Goal: Check status: Verify the current state of an ongoing process or item

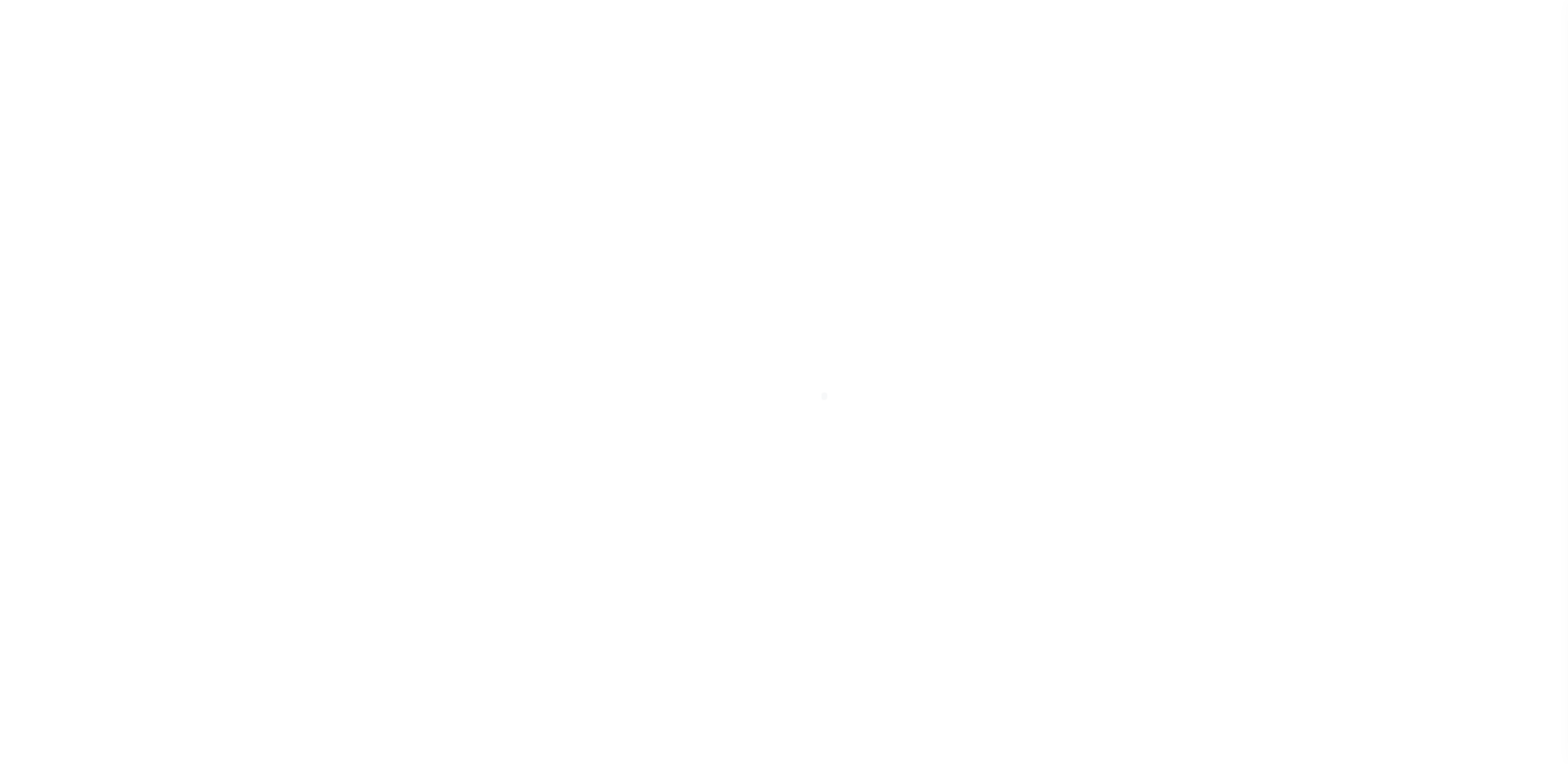
scroll to position [29, 0]
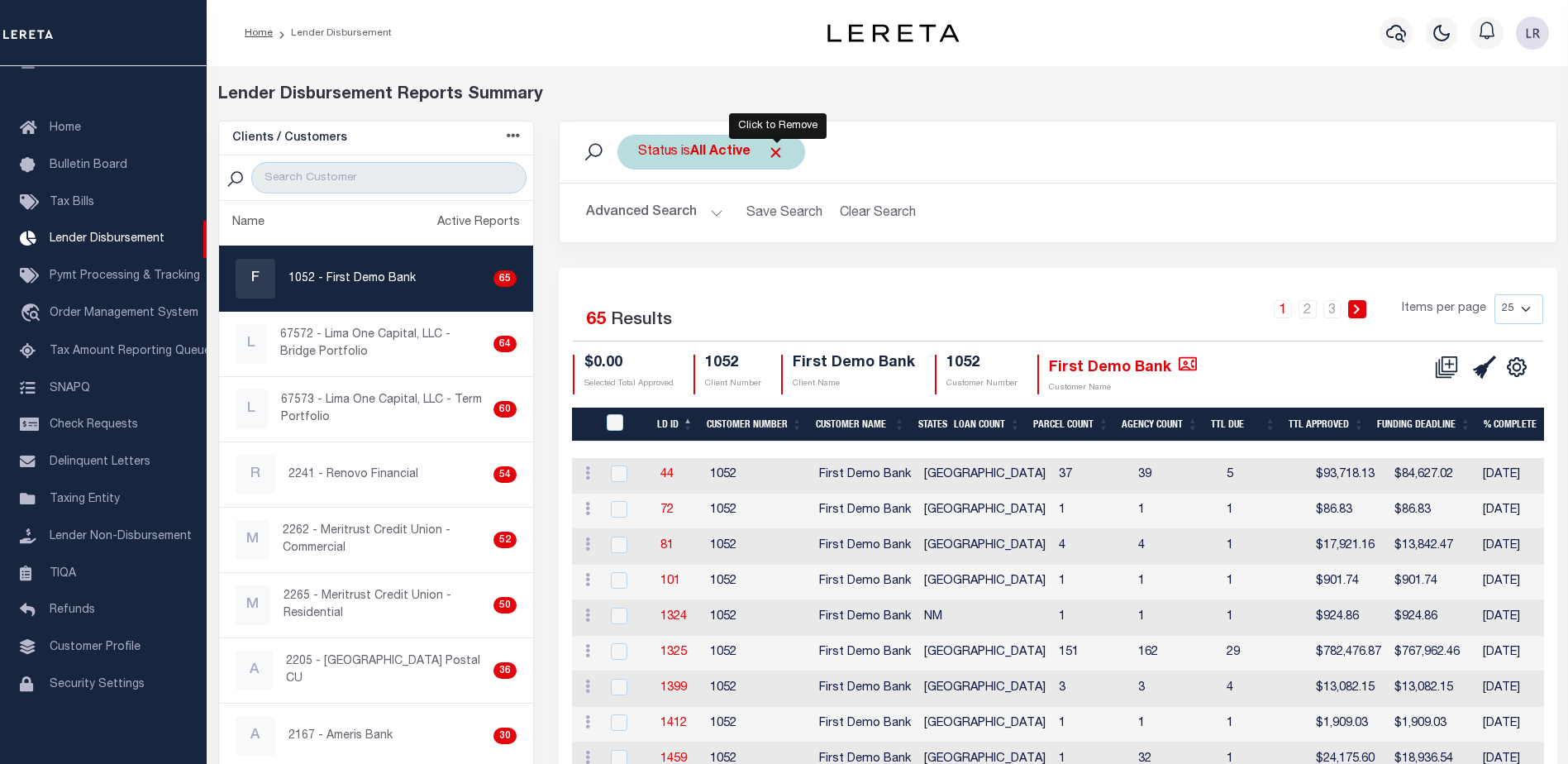
click at [783, 151] on span "Click to Remove" at bounding box center [776, 152] width 18 height 18
click at [675, 158] on div "Status" at bounding box center [658, 151] width 81 height 34
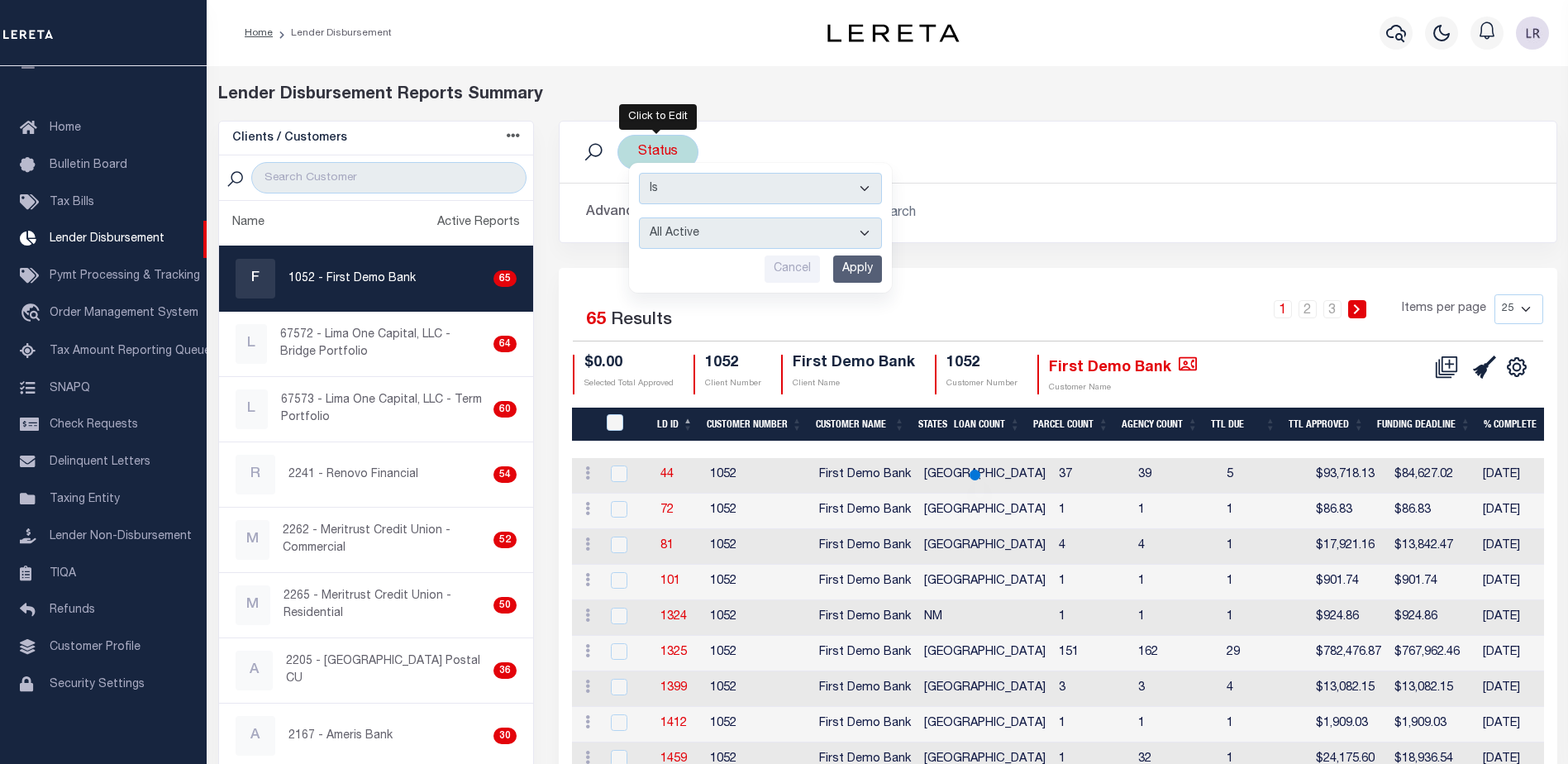
click at [678, 228] on select "All Active Approval In Progress Batching In Progress Complete Do Not Pay Escrow…" at bounding box center [760, 233] width 243 height 32
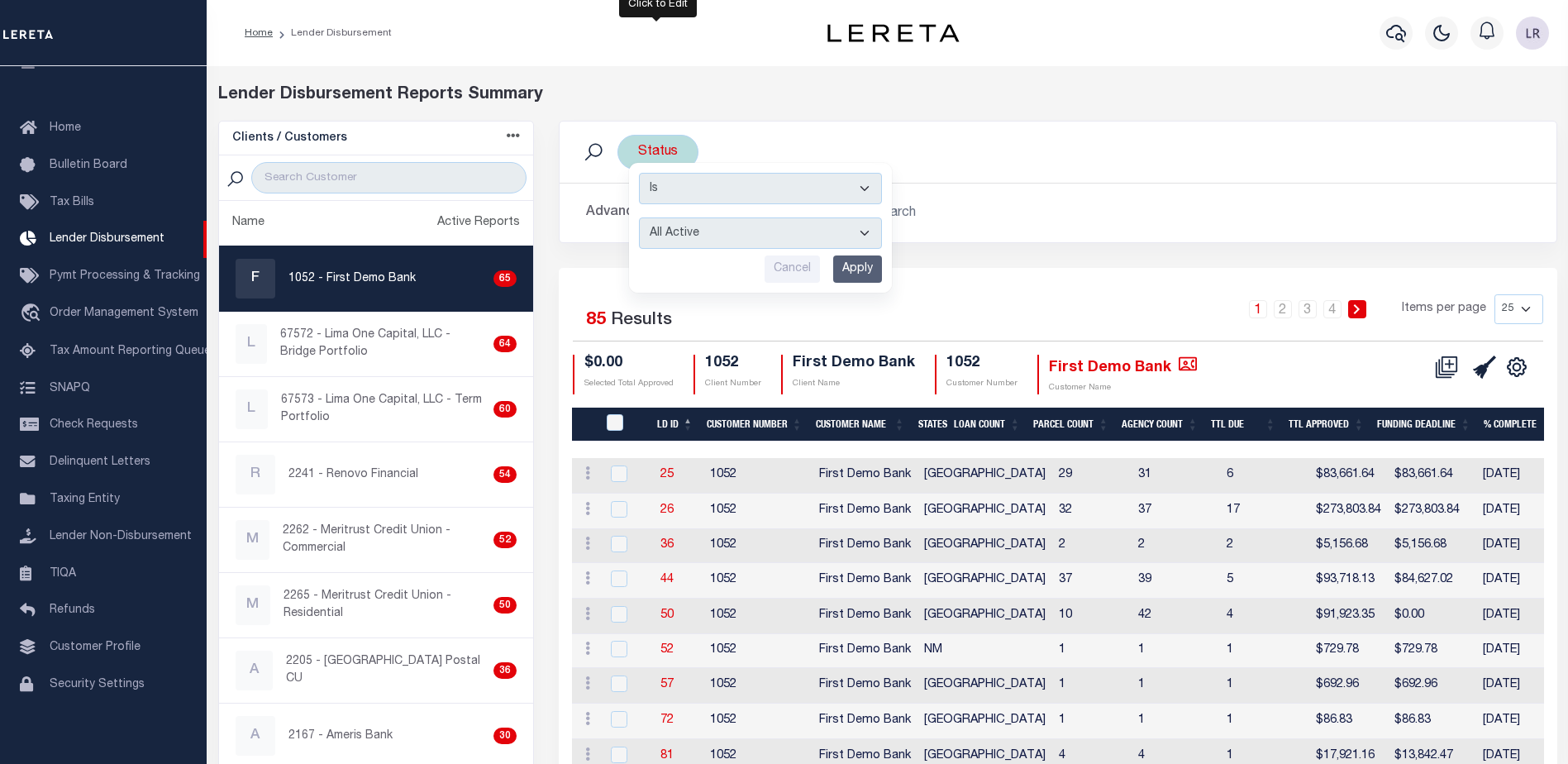
select select "REC"
click at [639, 217] on select "All Active Approval In Progress Batching In Progress Complete Do Not Pay Escrow…" at bounding box center [760, 233] width 243 height 32
click at [854, 276] on input "Apply" at bounding box center [857, 268] width 48 height 27
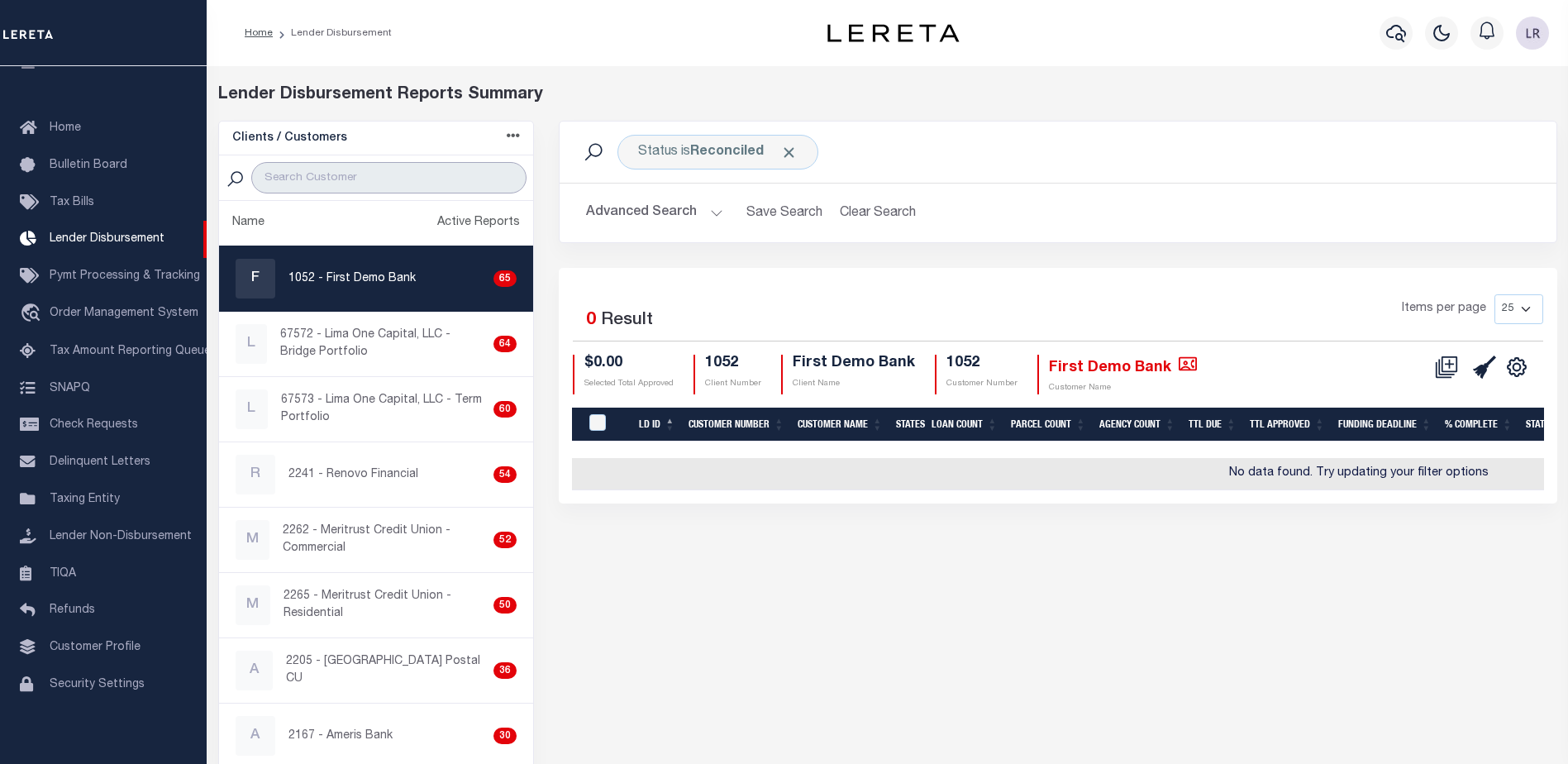
click at [363, 178] on input "search" at bounding box center [389, 178] width 275 height 32
paste input "CIVISTA BANK"
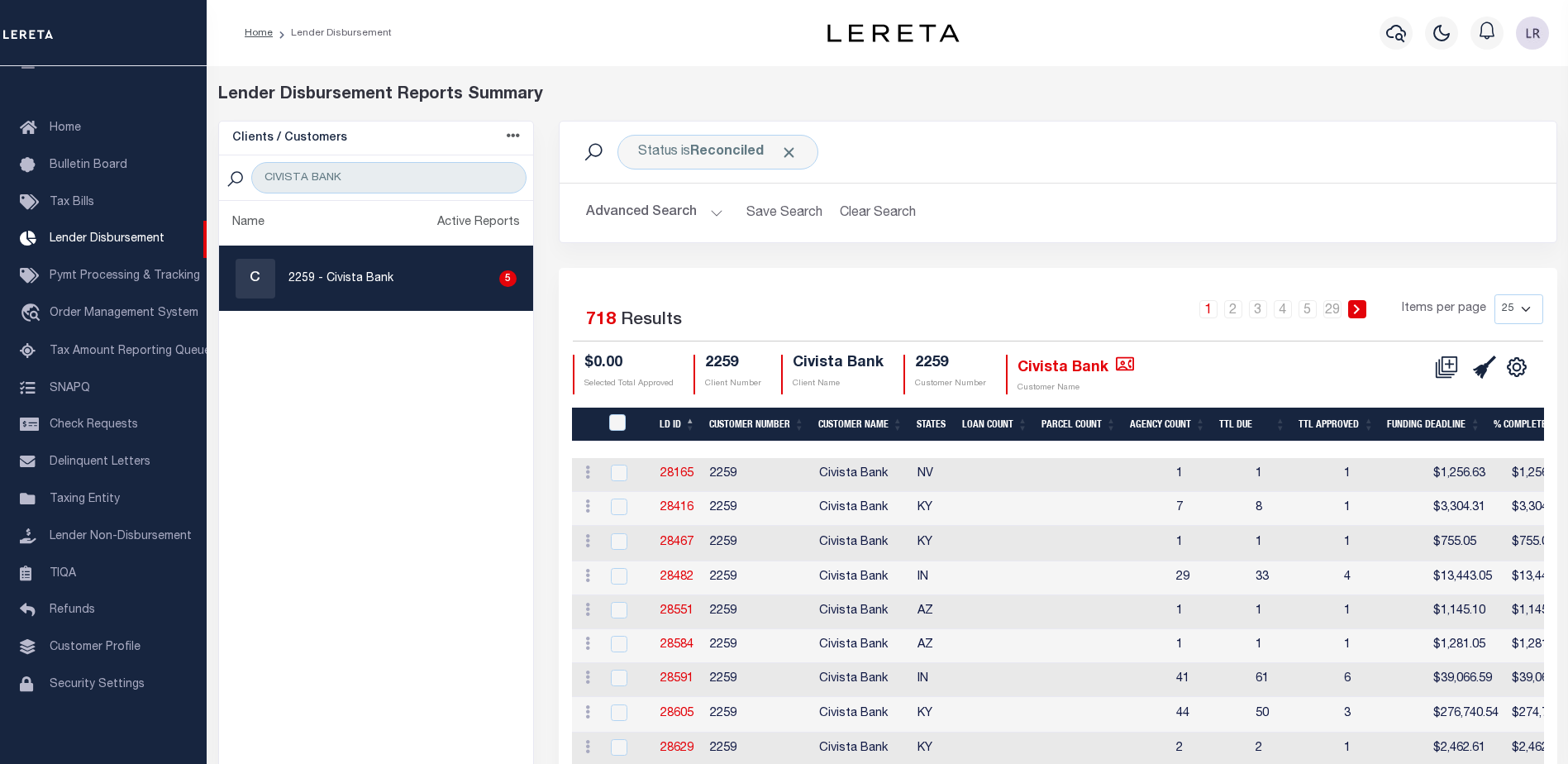
click at [1131, 198] on h2 "Advanced Search Save Search Clear Search LDBatchesGridWrapper_dynamictable_____…" at bounding box center [1058, 213] width 971 height 33
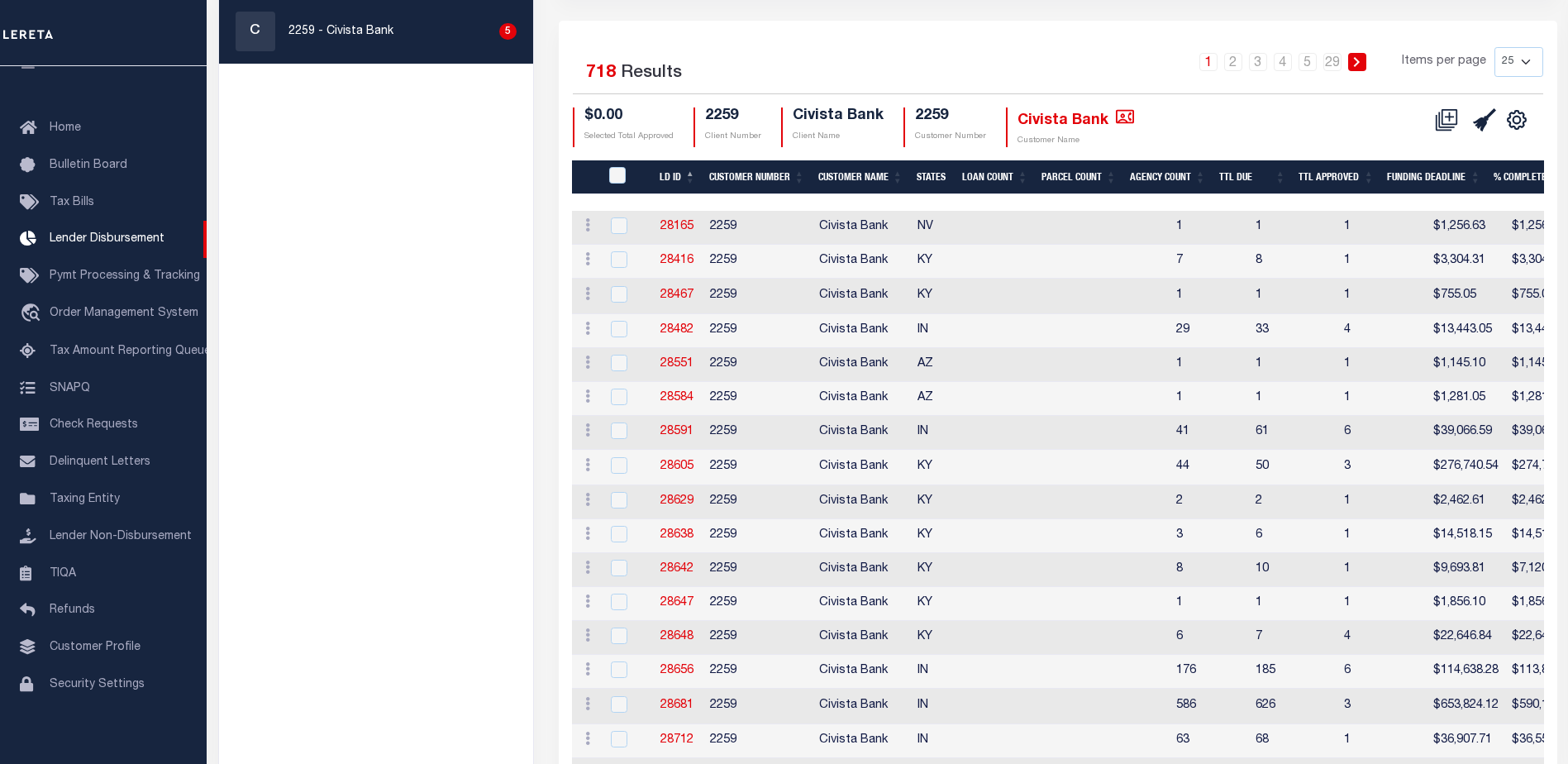
scroll to position [248, 0]
click at [691, 169] on th "LD ID" at bounding box center [678, 176] width 49 height 34
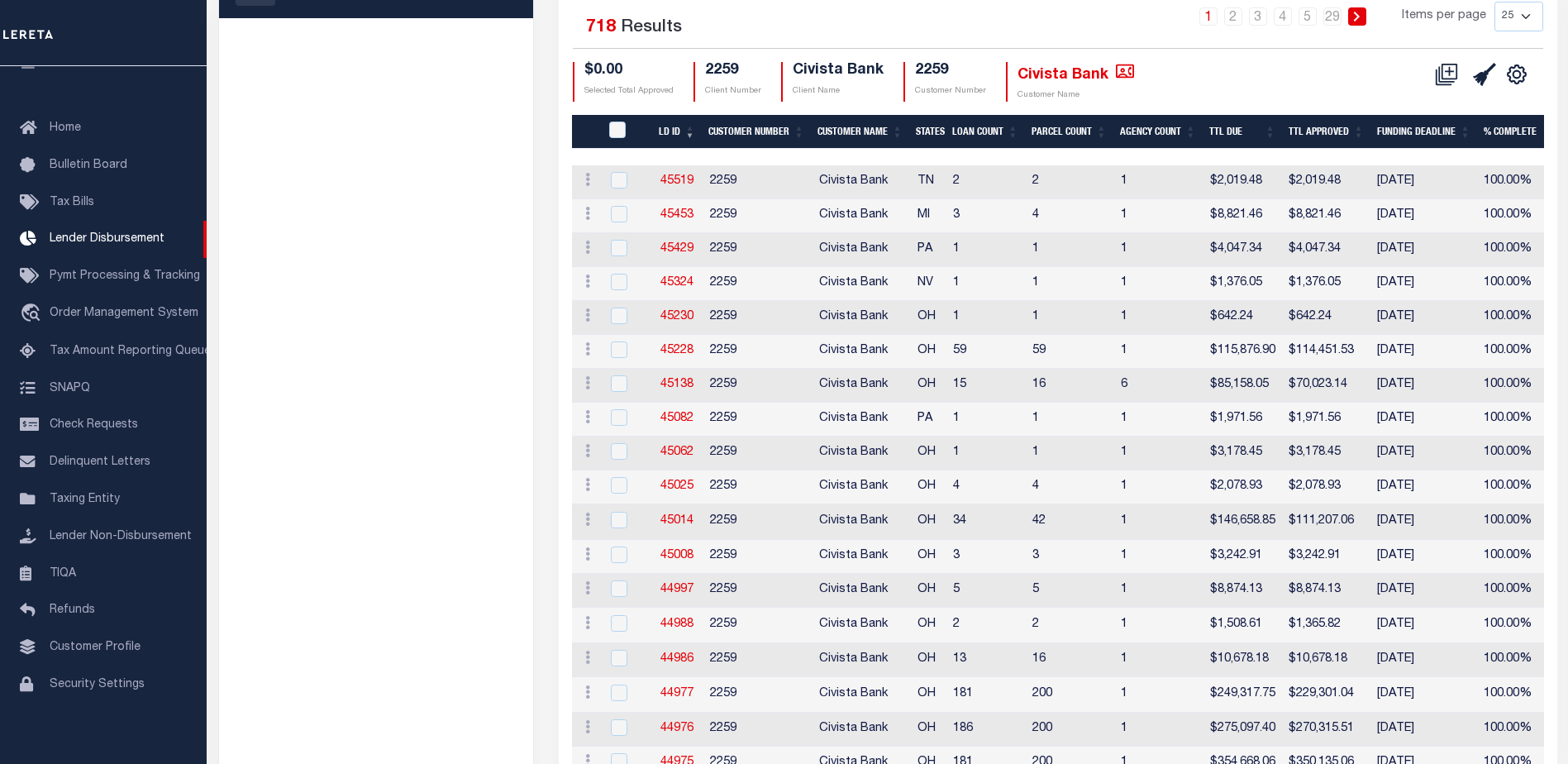
scroll to position [62, 0]
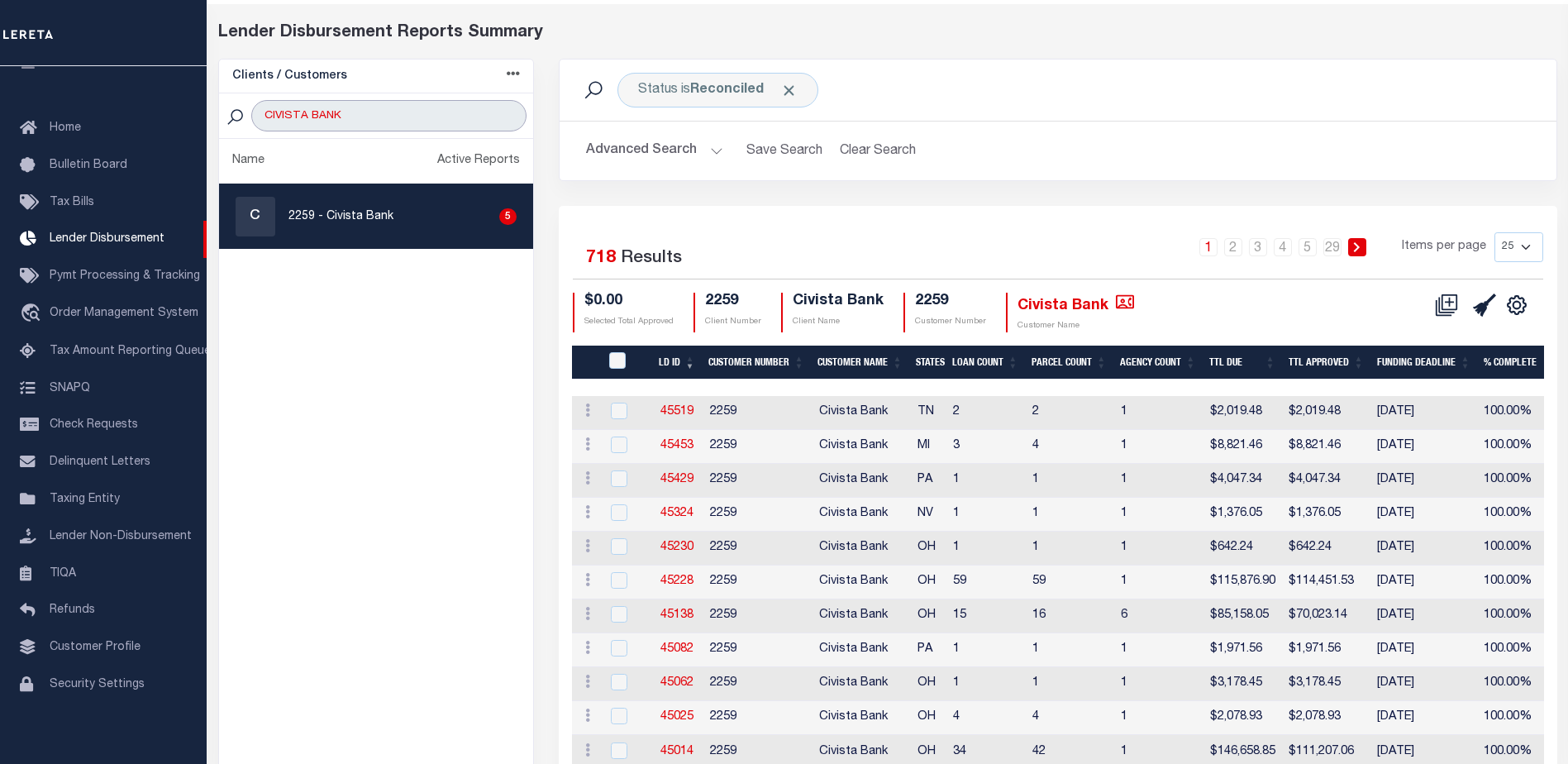
click at [425, 121] on input "CIVISTA BANK" at bounding box center [389, 116] width 275 height 32
drag, startPoint x: 377, startPoint y: 118, endPoint x: 211, endPoint y: 114, distance: 166.0
click at [211, 114] on div "Clients / Customers Customers asc Customers desc Client asc Client desc Active …" at bounding box center [377, 666] width 341 height 1215
paste input "First Guaranty Bank"
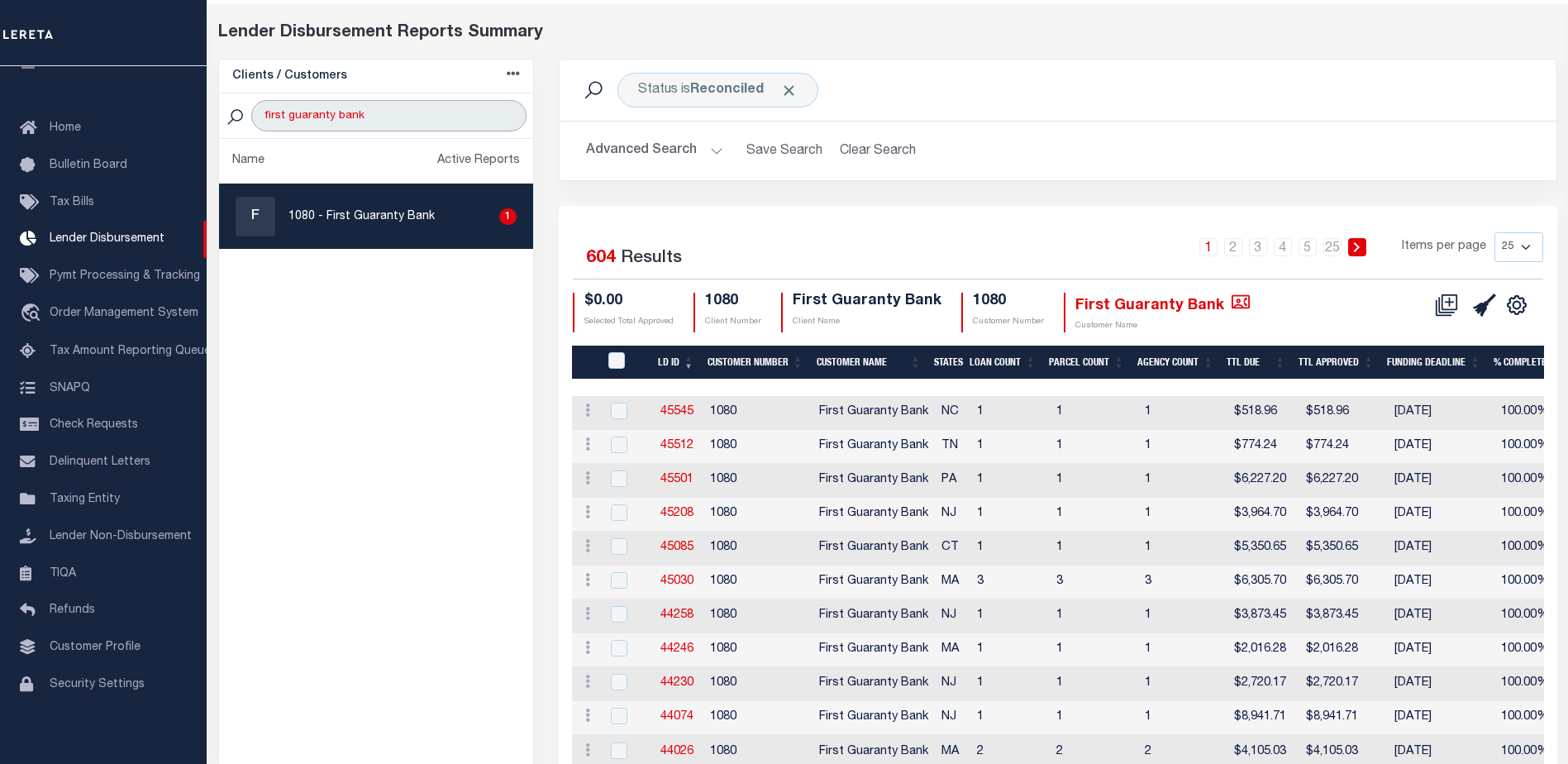
click at [383, 113] on input "first guaranty bank" at bounding box center [389, 116] width 275 height 32
drag, startPoint x: 391, startPoint y: 114, endPoint x: 213, endPoint y: 116, distance: 178.0
click at [213, 116] on div "Clients / Customers Customers asc Customers desc Client asc Client desc Active …" at bounding box center [377, 703] width 341 height 1289
paste input "Civista B"
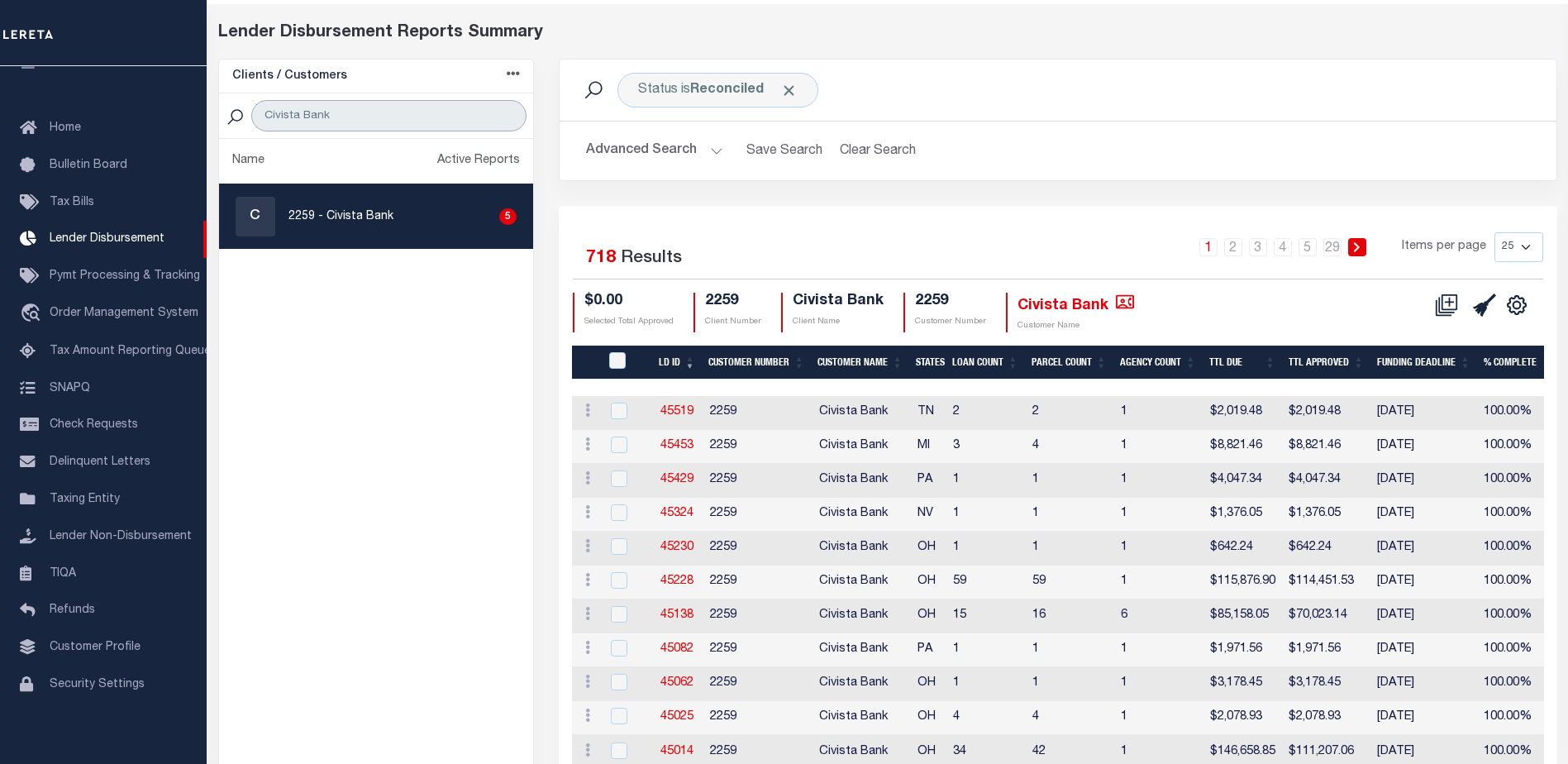
type input "Civista Bank"
